Goal: Find specific page/section: Find specific page/section

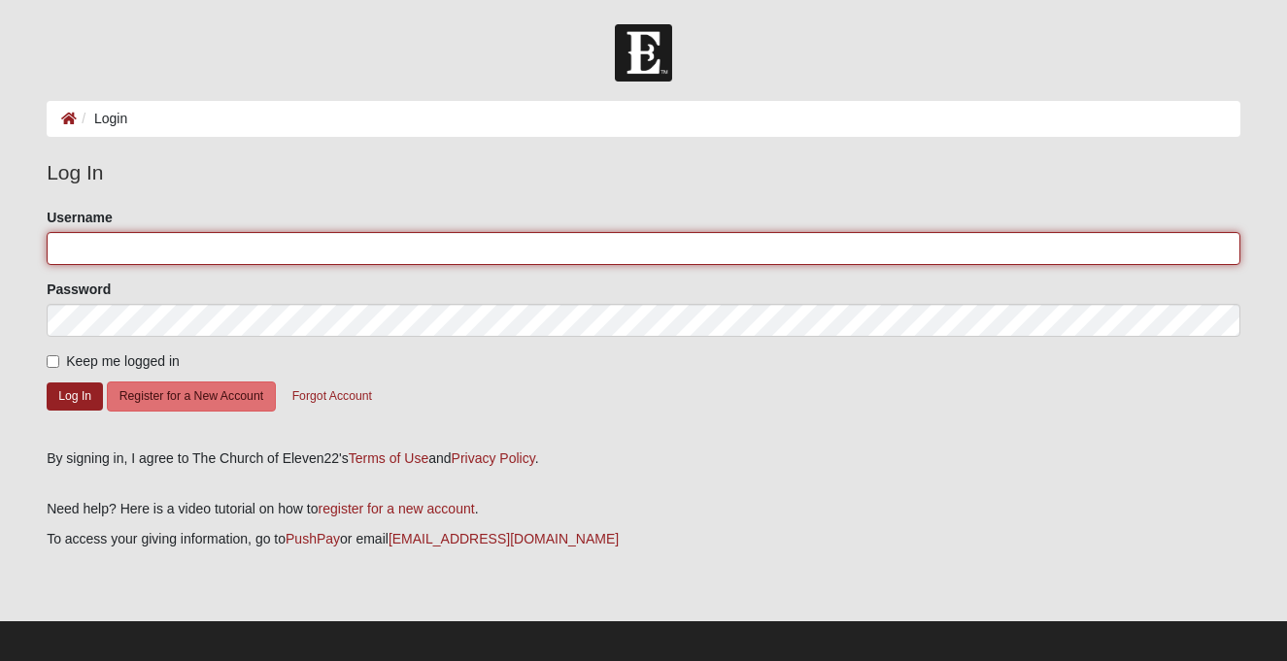
type input "jdamrow"
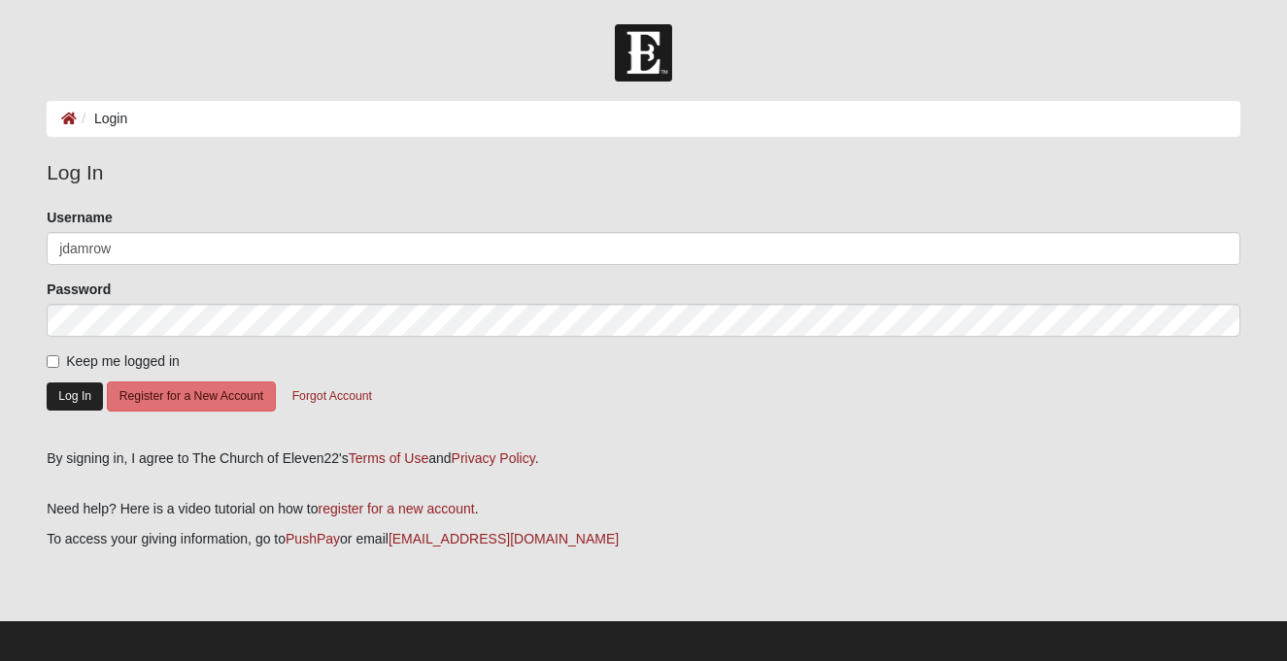
click at [87, 394] on button "Log In" at bounding box center [75, 397] width 56 height 28
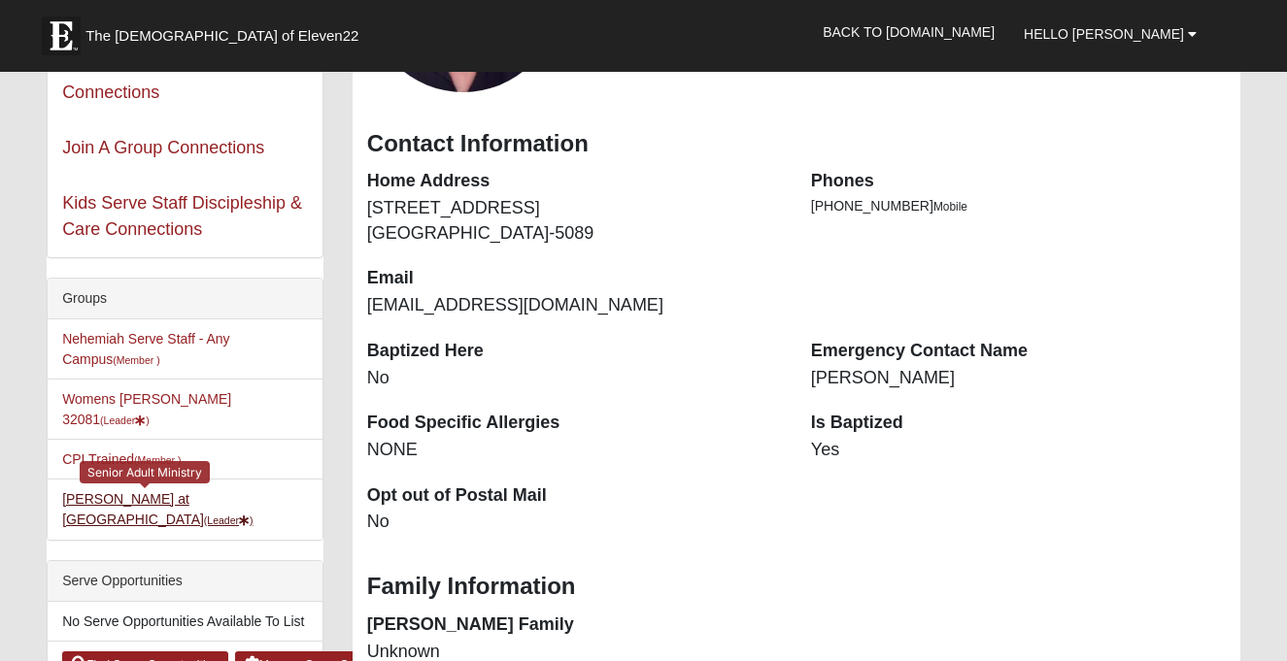
scroll to position [212, 0]
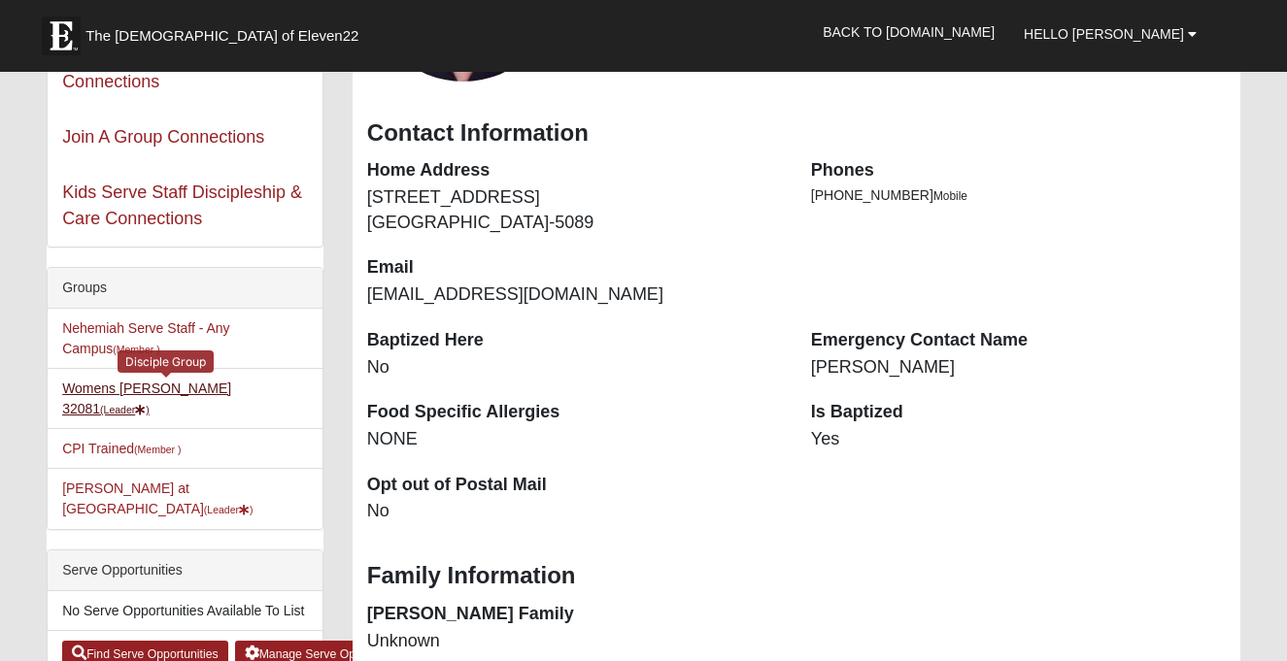
click at [150, 404] on small "(Leader )" at bounding box center [125, 410] width 50 height 12
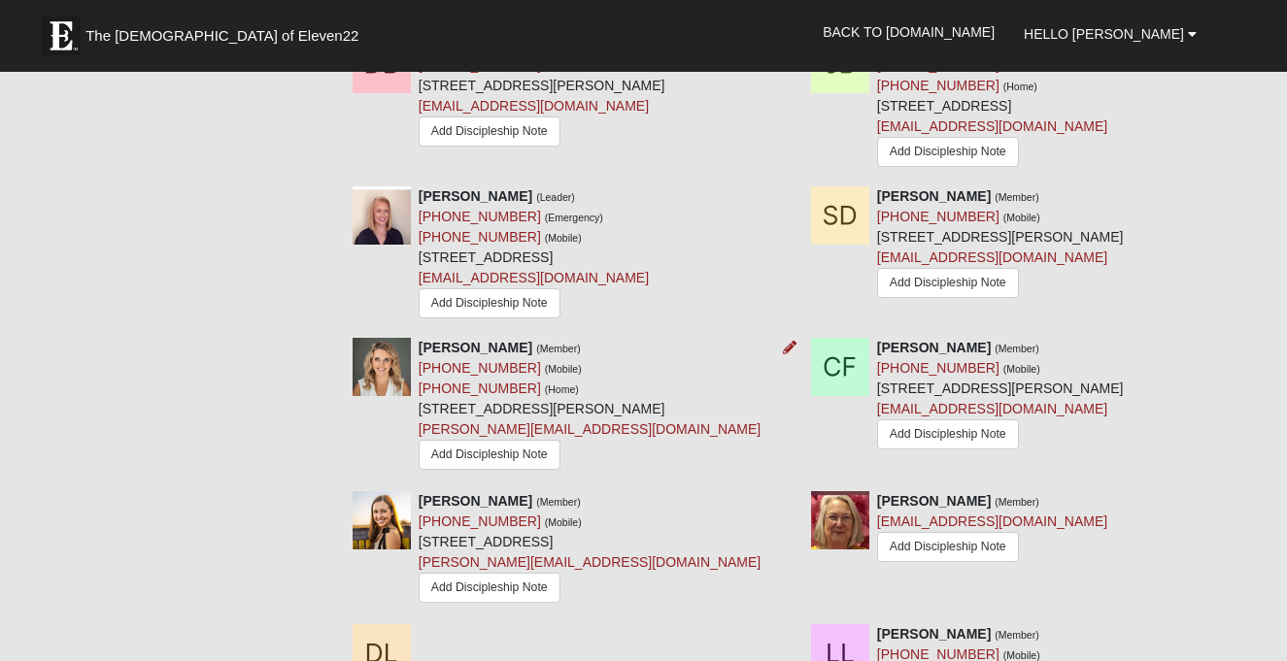
scroll to position [1004, 0]
click at [784, 406] on div "[PERSON_NAME] (Member) [PHONE_NUMBER] (Mobile) [PHONE_NUMBER] (Home) [STREET_AD…" at bounding box center [567, 409] width 458 height 139
